Goal: Task Accomplishment & Management: Use online tool/utility

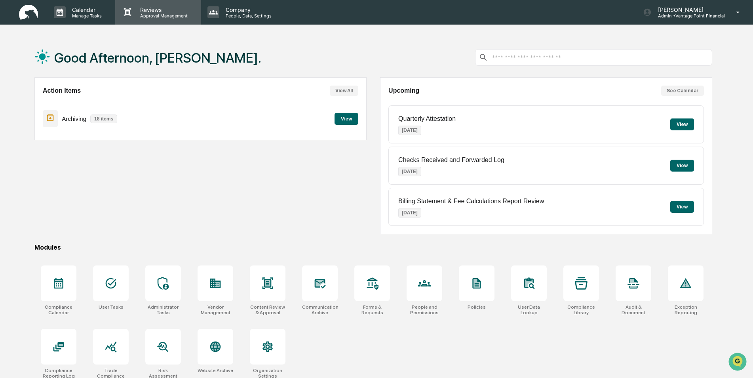
click at [156, 16] on p "Approval Management" at bounding box center [163, 16] width 58 height 6
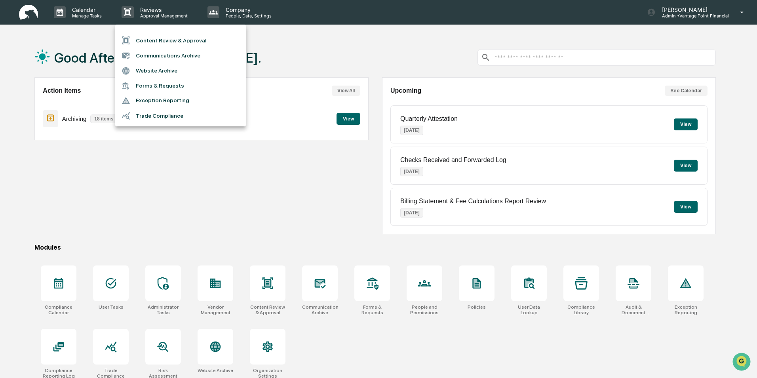
click at [158, 41] on li "Content Review & Approval" at bounding box center [180, 40] width 131 height 15
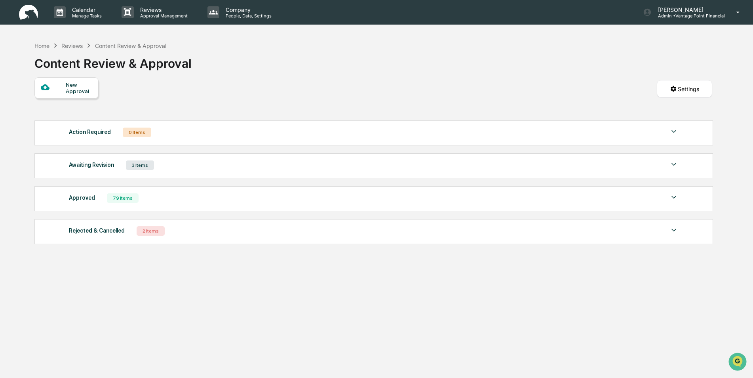
click at [95, 166] on div "Awaiting Revision" at bounding box center [91, 164] width 45 height 10
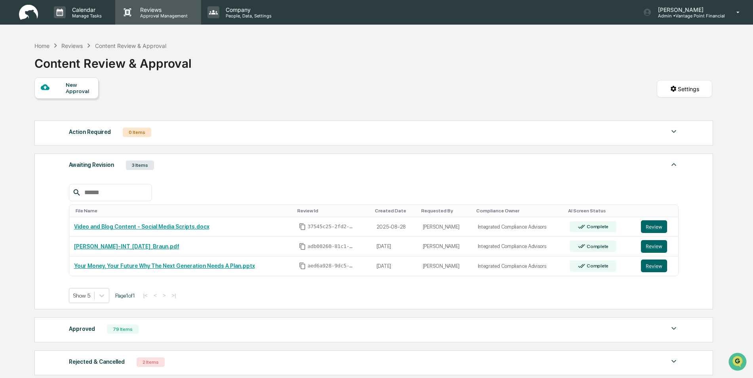
click at [137, 12] on p "Reviews" at bounding box center [163, 9] width 58 height 7
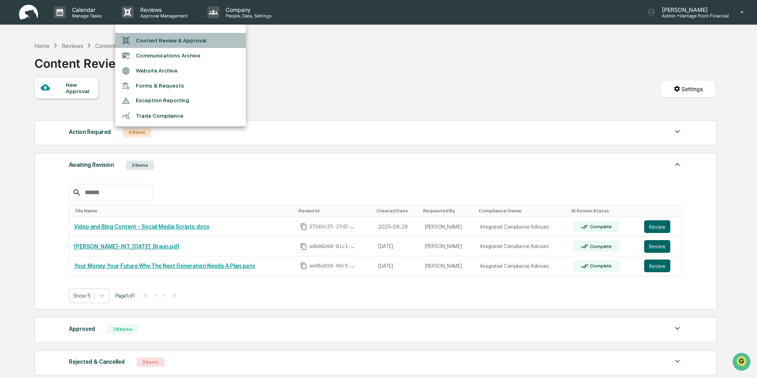
click at [154, 43] on li "Content Review & Approval" at bounding box center [180, 40] width 131 height 15
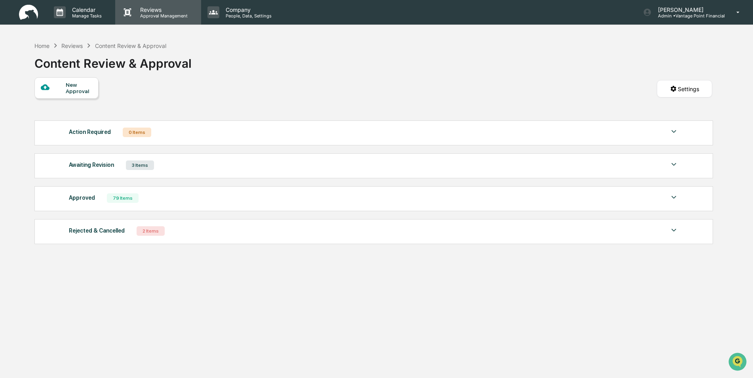
click at [137, 12] on p "Reviews" at bounding box center [163, 9] width 58 height 7
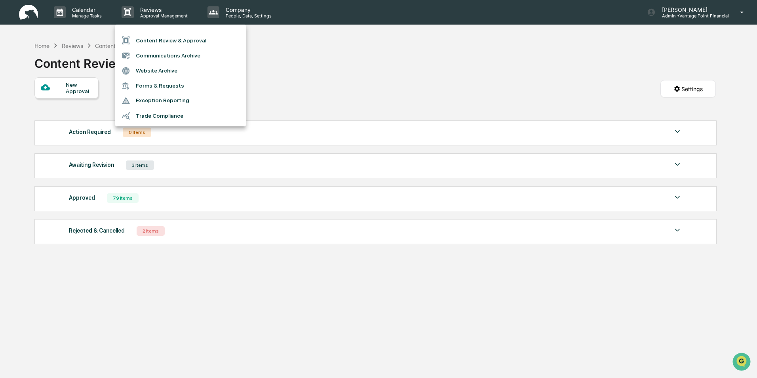
click at [160, 90] on li "Forms & Requests" at bounding box center [180, 85] width 131 height 15
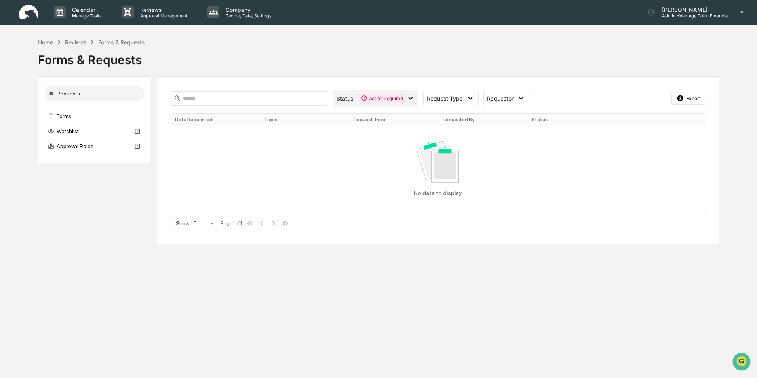
click at [364, 100] on icon at bounding box center [364, 98] width 6 height 6
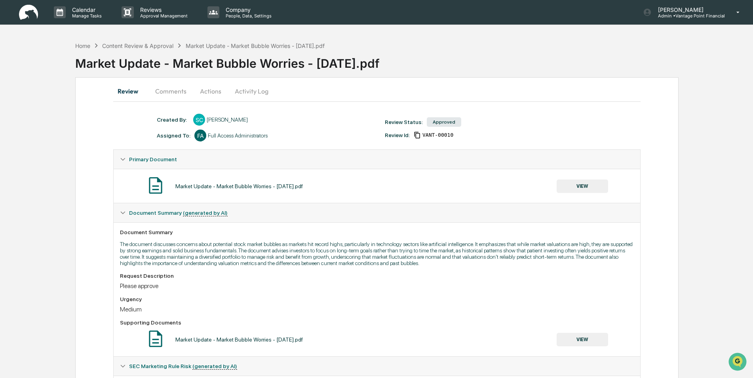
click at [179, 89] on button "Comments" at bounding box center [171, 91] width 44 height 19
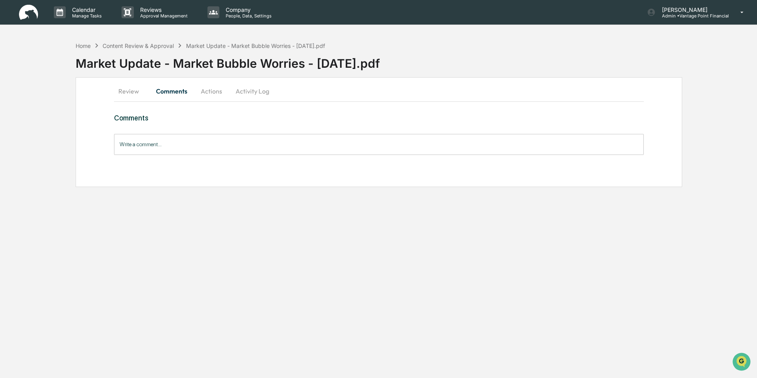
click at [211, 90] on button "Actions" at bounding box center [212, 91] width 36 height 19
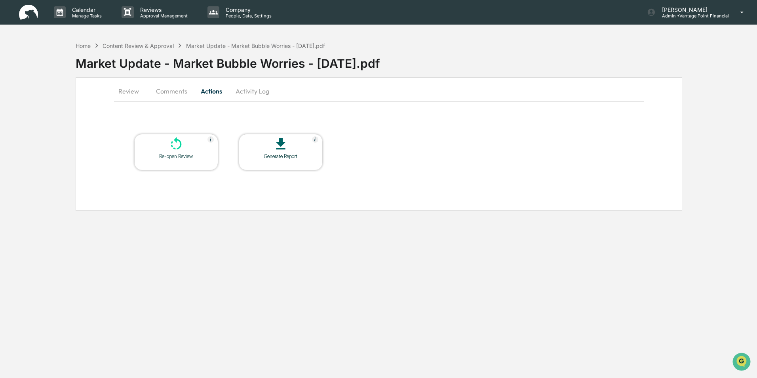
click at [248, 90] on button "Activity Log" at bounding box center [252, 91] width 46 height 19
